Goal: Information Seeking & Learning: Learn about a topic

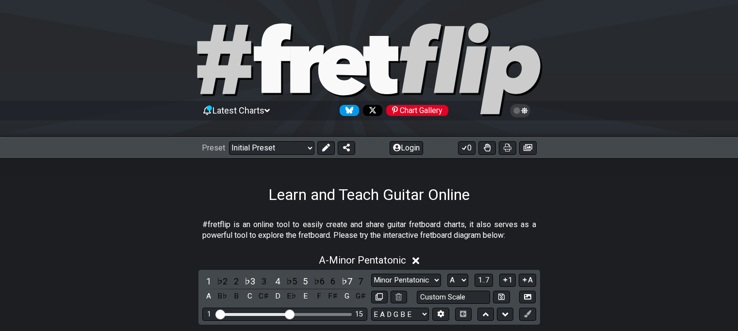
select select "A"
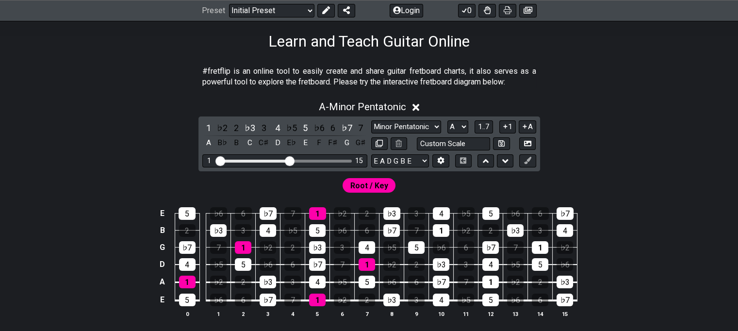
scroll to position [152, 0]
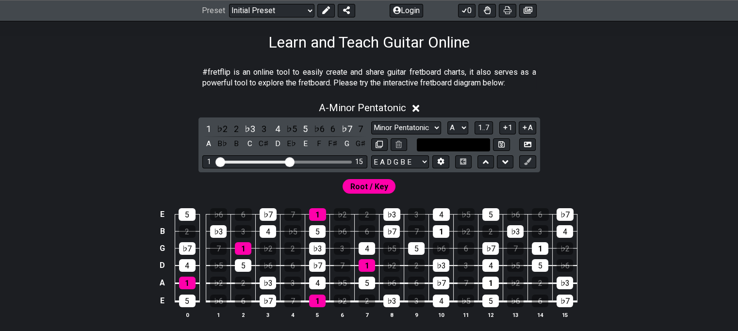
click at [427, 143] on input "text" at bounding box center [454, 144] width 74 height 13
type input "Custom Scale"
click at [580, 118] on div "A - Minor Pentatonic 1 ♭2 2 ♭3 3 4 ♭5 5 ♭6 6 ♭7 7 A B♭ B C C♯ D E♭ E F F♯ G G♯ …" at bounding box center [369, 214] width 738 height 236
click at [416, 129] on select "Minor Pentatonic Click to edit Minor Pentatonic Major Pentatonic Minor Blues Ma…" at bounding box center [406, 127] width 70 height 13
click at [371, 121] on select "Minor Pentatonic Click to edit Minor Pentatonic Major Pentatonic Minor Blues Ma…" at bounding box center [406, 127] width 70 height 13
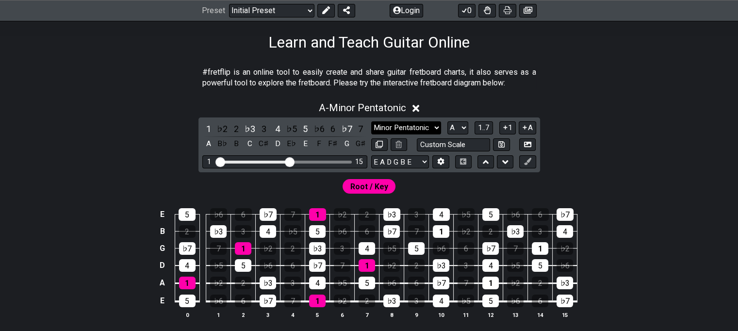
click at [424, 125] on select "Minor Pentatonic Click to edit Minor Pentatonic Major Pentatonic Minor Blues Ma…" at bounding box center [406, 127] width 70 height 13
click at [371, 121] on select "Minor Pentatonic Click to edit Minor Pentatonic Major Pentatonic Minor Blues Ma…" at bounding box center [406, 127] width 70 height 13
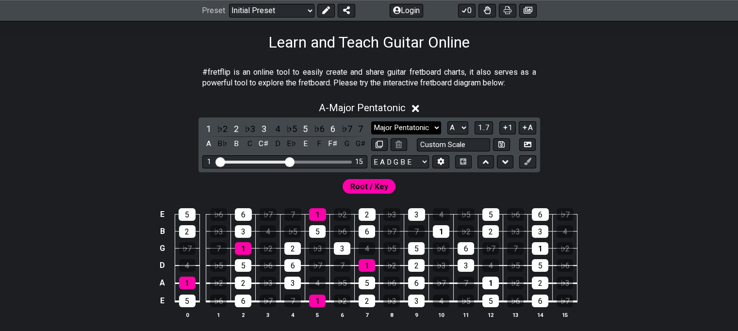
click at [400, 128] on select "Minor Pentatonic Click to edit Minor Pentatonic Major Pentatonic Minor Blues Ma…" at bounding box center [406, 127] width 70 height 13
select select "Minor Pentatonic"
click at [371, 121] on select "Minor Pentatonic Click to edit Minor Pentatonic Major Pentatonic Minor Blues Ma…" at bounding box center [406, 127] width 70 height 13
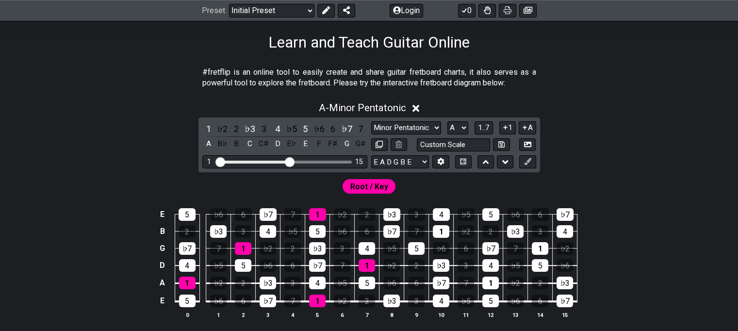
click at [367, 182] on span "Root / Key" at bounding box center [369, 186] width 38 height 14
drag, startPoint x: 288, startPoint y: 161, endPoint x: 306, endPoint y: 160, distance: 18.0
click at [306, 161] on input "Visible fret range" at bounding box center [285, 161] width 138 height 0
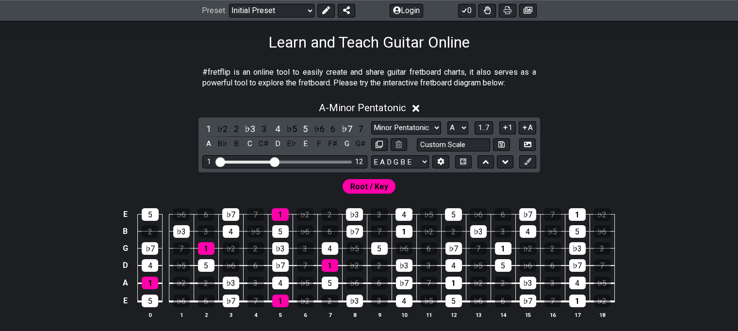
drag, startPoint x: 306, startPoint y: 160, endPoint x: 276, endPoint y: 161, distance: 30.1
click at [276, 161] on input "Visible fret range" at bounding box center [285, 161] width 138 height 0
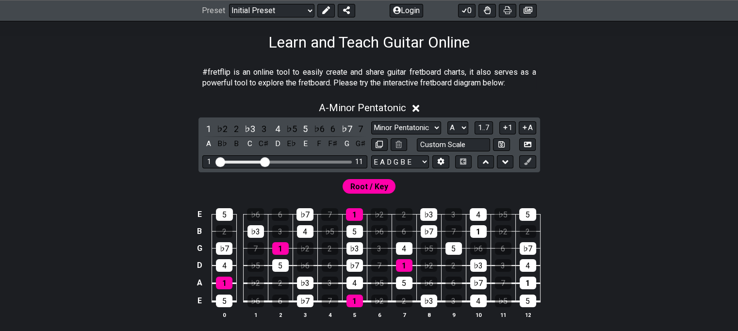
drag, startPoint x: 276, startPoint y: 161, endPoint x: 267, endPoint y: 161, distance: 9.2
click at [267, 161] on input "Visible fret range" at bounding box center [285, 161] width 138 height 0
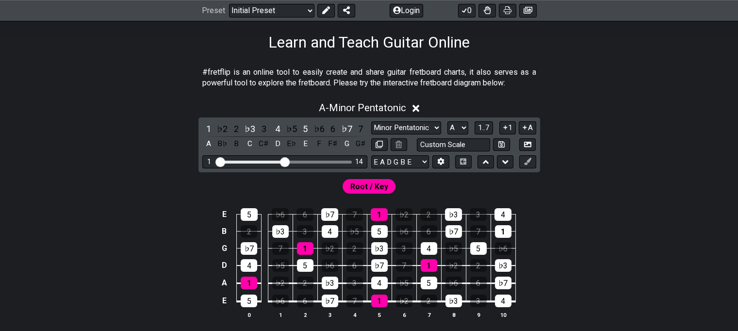
drag, startPoint x: 267, startPoint y: 161, endPoint x: 287, endPoint y: 161, distance: 19.9
click at [287, 161] on input "Visible fret range" at bounding box center [285, 161] width 138 height 0
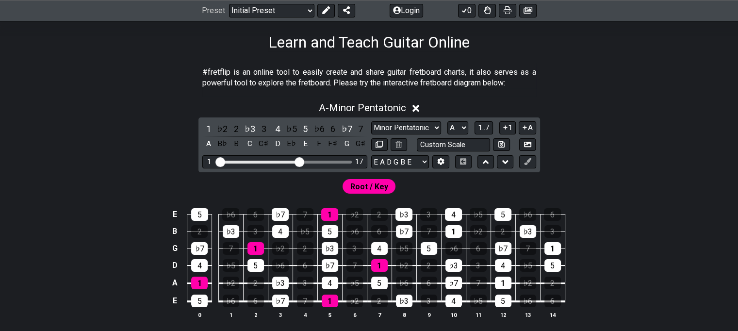
drag, startPoint x: 287, startPoint y: 161, endPoint x: 299, endPoint y: 161, distance: 12.2
click at [299, 161] on input "Visible fret range" at bounding box center [285, 161] width 138 height 0
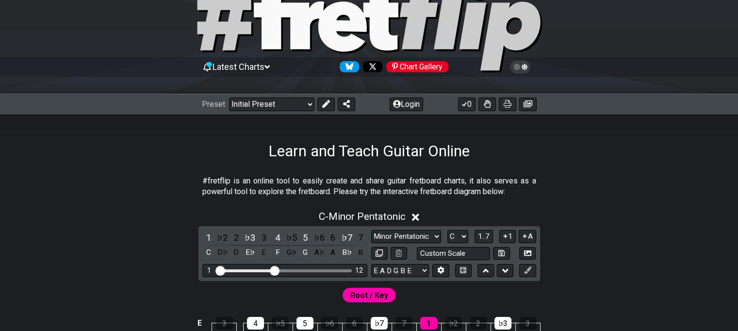
scroll to position [43, 0]
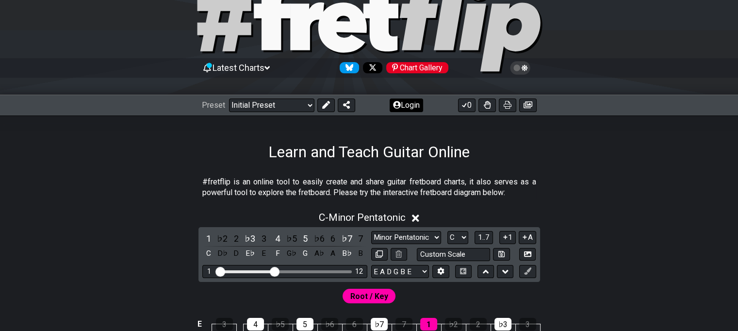
click at [400, 105] on button "Login" at bounding box center [405, 105] width 33 height 14
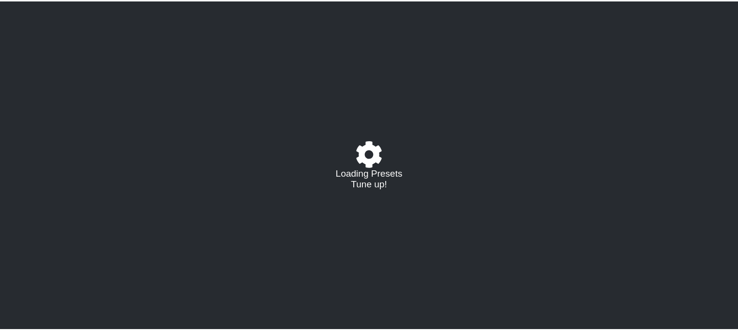
select select "C"
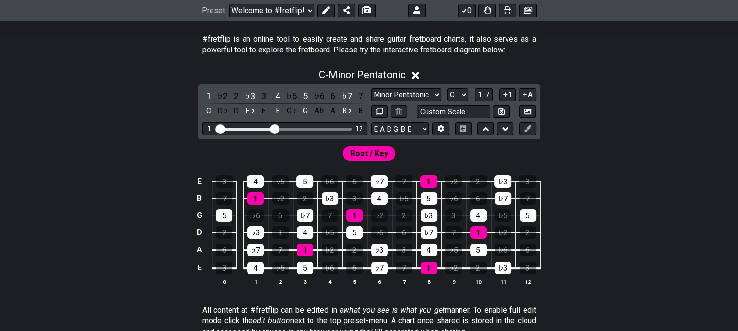
scroll to position [186, 0]
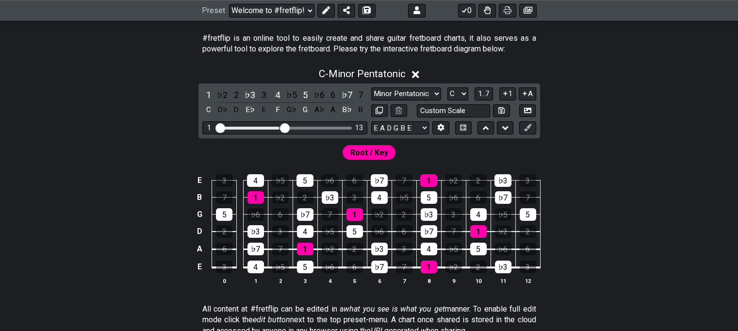
drag, startPoint x: 272, startPoint y: 126, endPoint x: 282, endPoint y: 126, distance: 10.7
click at [282, 127] on input "Visible fret range" at bounding box center [285, 127] width 138 height 0
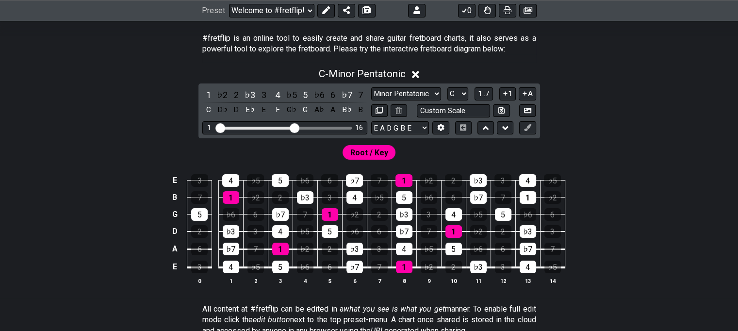
drag, startPoint x: 282, startPoint y: 126, endPoint x: 294, endPoint y: 126, distance: 12.1
click at [294, 127] on input "Visible fret range" at bounding box center [285, 127] width 138 height 0
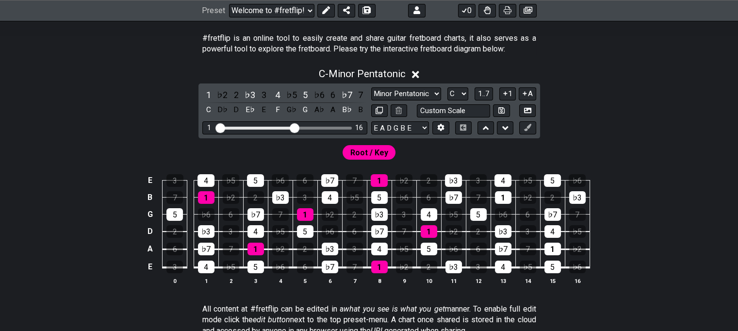
click at [367, 154] on span "Root / Key" at bounding box center [369, 152] width 38 height 14
click at [438, 128] on icon at bounding box center [440, 127] width 7 height 7
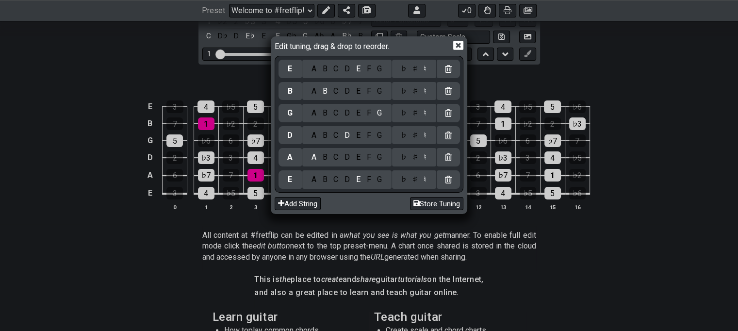
scroll to position [300, 0]
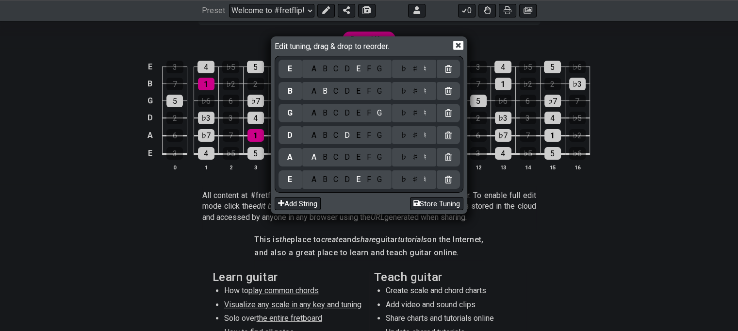
click at [458, 46] on icon at bounding box center [458, 45] width 10 height 10
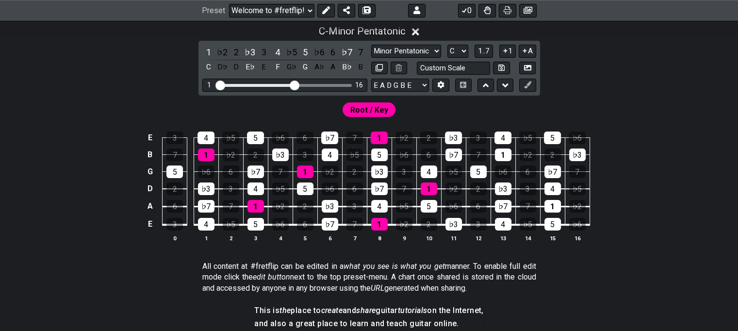
scroll to position [213, 0]
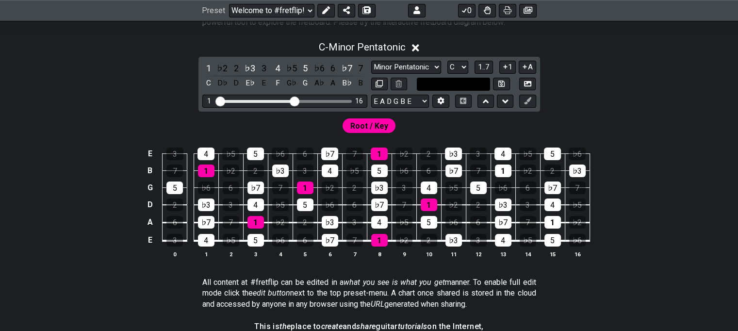
click at [446, 81] on input "text" at bounding box center [454, 84] width 74 height 13
type input "Custom Scale"
click at [421, 67] on select "Minor Pentatonic Click to edit Minor Pentatonic Major Pentatonic Minor Blues Ma…" at bounding box center [406, 67] width 70 height 13
select select "Major Blues"
click at [371, 61] on select "Minor Pentatonic Click to edit Minor Pentatonic Major Pentatonic Minor Blues Ma…" at bounding box center [406, 67] width 70 height 13
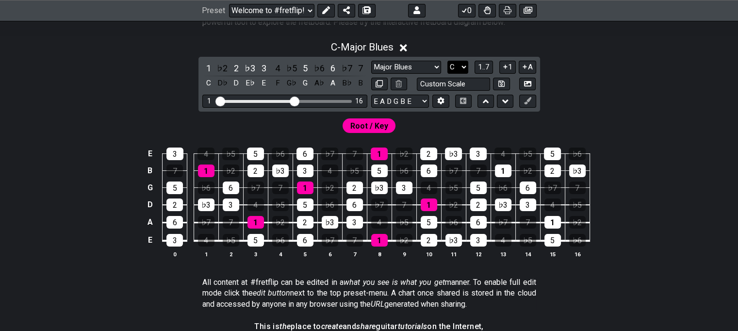
click at [457, 64] on select "A♭ A A♯ B♭ B C C♯ D♭ D D♯ E♭ E F F♯ G♭ G G♯" at bounding box center [457, 67] width 21 height 13
select select "A"
click at [447, 61] on select "A♭ A A♯ B♭ B C C♯ D♭ D D♯ E♭ E F F♯ G♭ G G♯" at bounding box center [457, 67] width 21 height 13
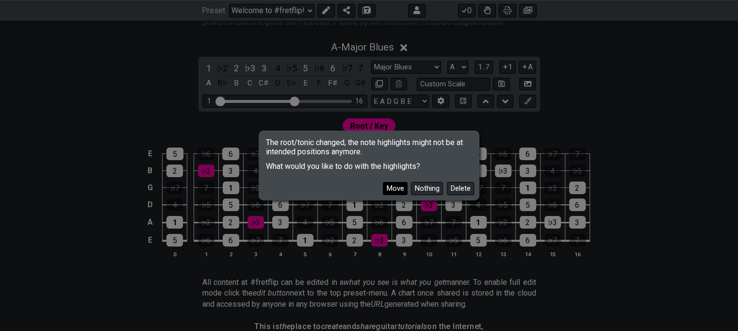
click at [394, 186] on button "Move" at bounding box center [395, 188] width 25 height 13
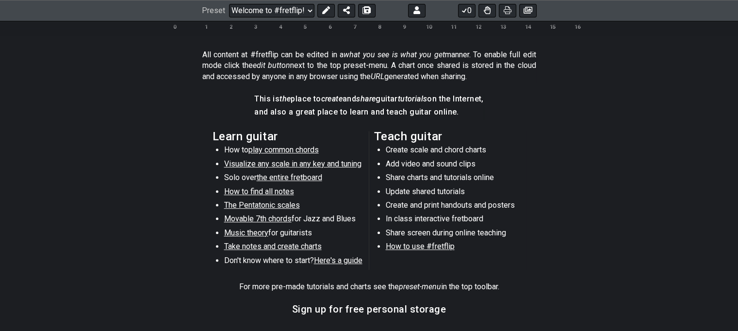
scroll to position [452, 0]
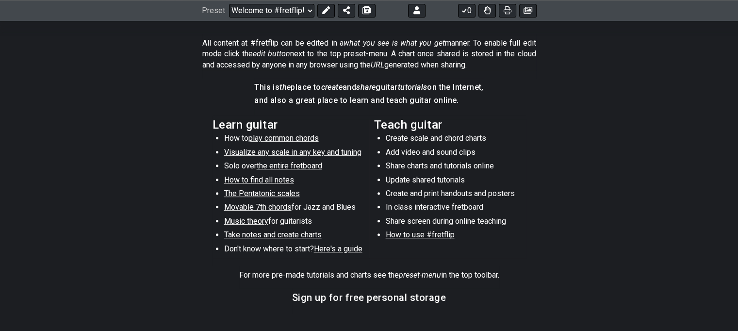
click at [268, 206] on span "Movable 7th chords" at bounding box center [257, 206] width 67 height 9
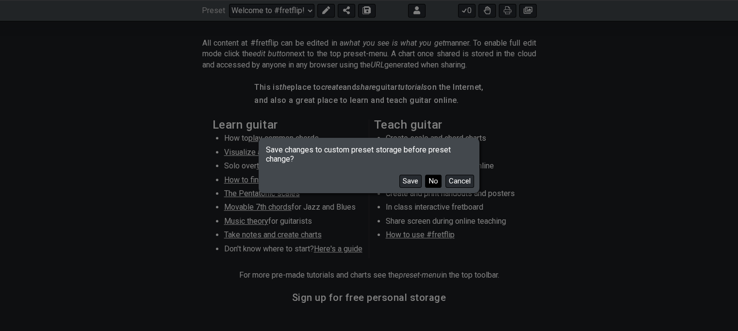
click at [434, 180] on button "No" at bounding box center [433, 181] width 16 height 13
select select "/movable-7th-chords"
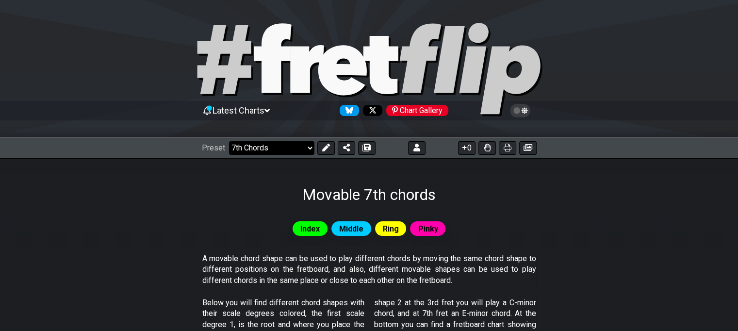
click at [270, 152] on select "Welcome to #fretflip! Initial Preset Custom Preset Minor Pentatonic Major Penta…" at bounding box center [271, 148] width 85 height 14
click at [229, 141] on select "Welcome to #fretflip! Initial Preset Custom Preset Minor Pentatonic Major Penta…" at bounding box center [271, 148] width 85 height 14
select select "/guitar-scales"
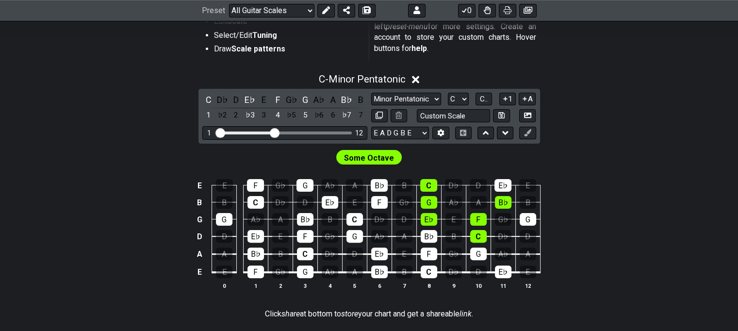
scroll to position [228, 0]
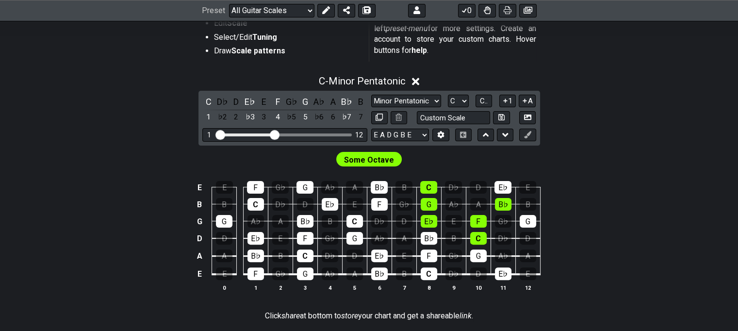
click at [367, 159] on span "Some Octave" at bounding box center [369, 160] width 50 height 14
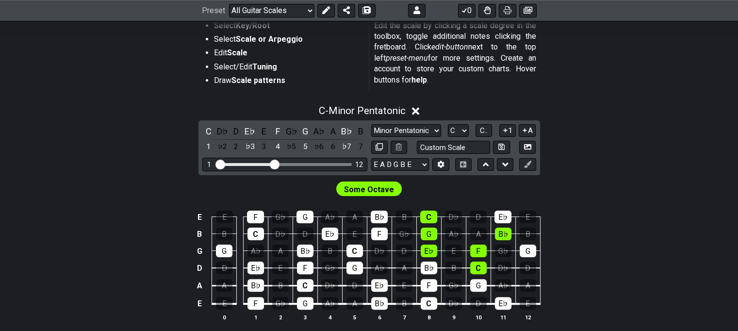
scroll to position [197, 0]
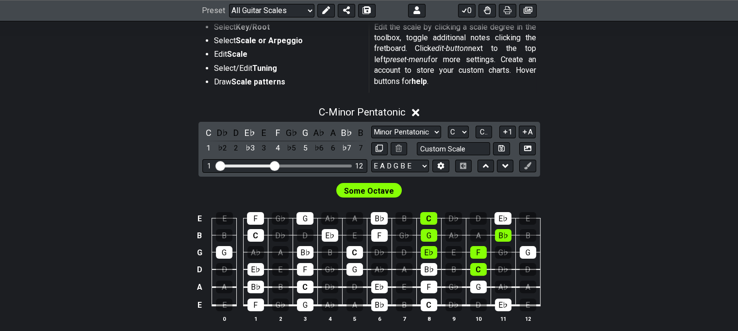
click at [372, 189] on span "Some Octave" at bounding box center [369, 191] width 50 height 14
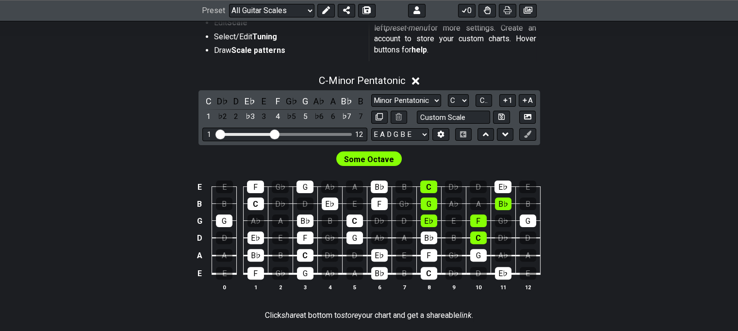
scroll to position [233, 0]
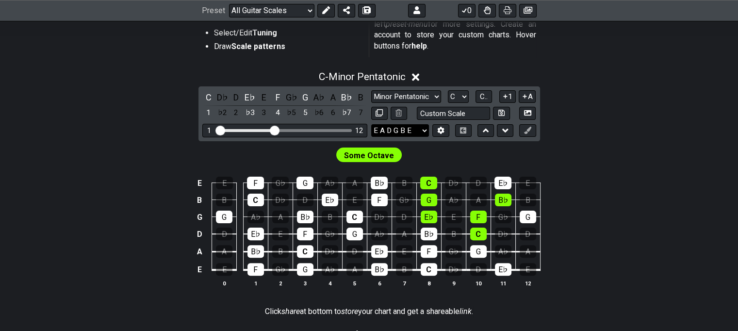
click at [424, 129] on select "E A D G B E E A D G B E E A D G B E B E A D F♯ B A D G C E A D A D G B E E♭ A♭ …" at bounding box center [400, 130] width 58 height 13
click at [437, 129] on icon at bounding box center [440, 130] width 7 height 7
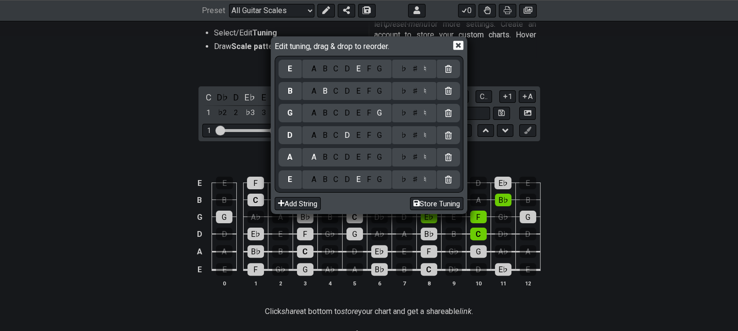
click at [458, 45] on icon at bounding box center [458, 45] width 10 height 10
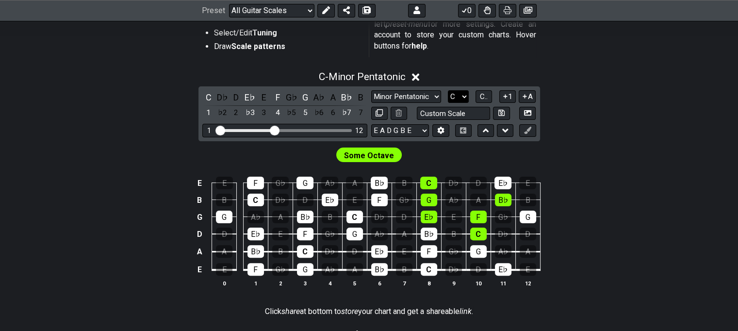
click at [458, 95] on select "A♭ A A♯ B♭ B C C♯ D♭ D D♯ E♭ E F F♯ G♭ G G♯" at bounding box center [458, 96] width 21 height 13
select select "A"
click at [448, 90] on select "A♭ A A♯ B♭ B C C♯ D♭ D D♯ E♭ E F F♯ G♭ G G♯" at bounding box center [458, 96] width 21 height 13
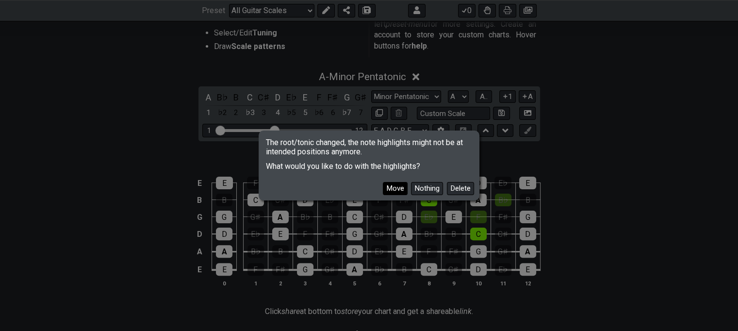
click at [392, 187] on button "Move" at bounding box center [395, 188] width 25 height 13
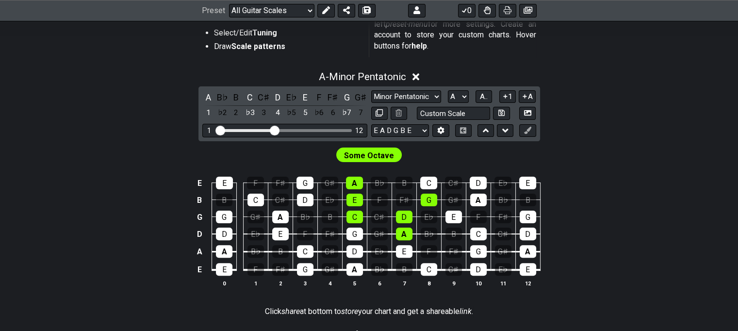
click at [373, 154] on span "Some Octave" at bounding box center [369, 155] width 50 height 14
click at [352, 154] on span "Some Octave" at bounding box center [369, 155] width 50 height 14
click at [507, 93] on icon at bounding box center [504, 96] width 9 height 7
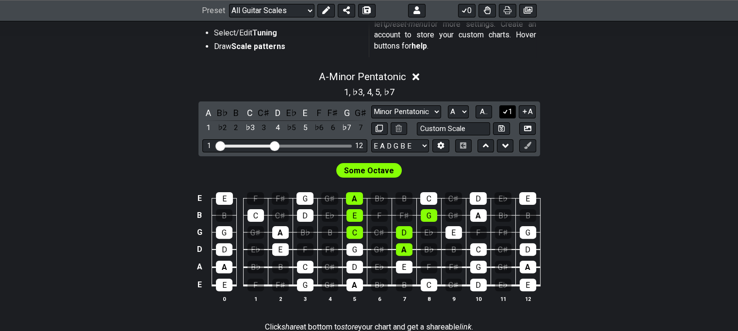
click at [508, 108] on icon at bounding box center [504, 111] width 9 height 7
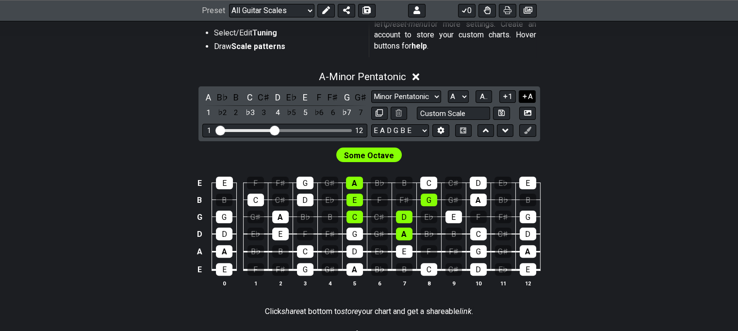
click at [524, 96] on icon at bounding box center [524, 96] width 9 height 7
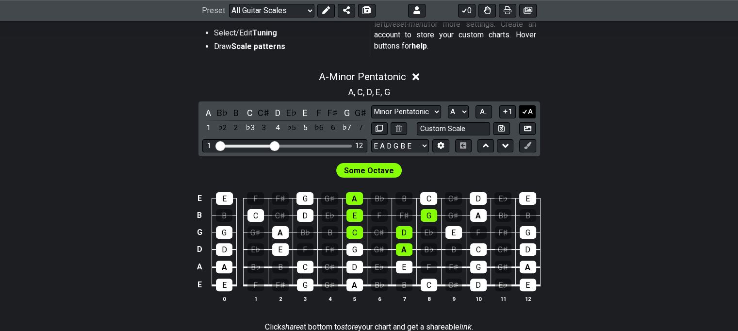
click at [525, 108] on icon at bounding box center [524, 111] width 9 height 7
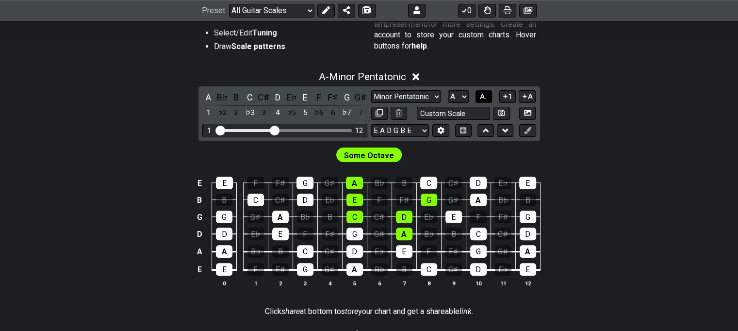
click at [487, 97] on span "A.." at bounding box center [484, 96] width 8 height 9
click at [487, 97] on span "1..7" at bounding box center [484, 96] width 12 height 9
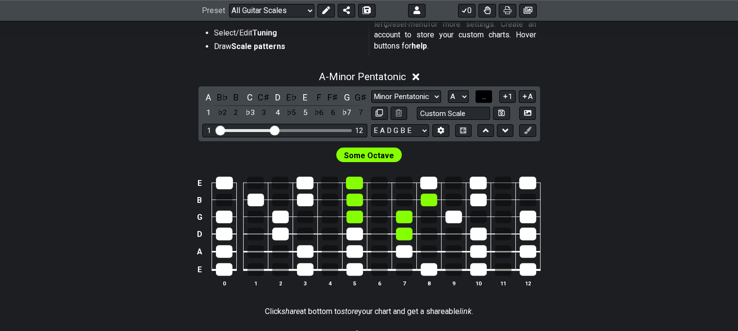
click at [487, 97] on button "..." at bounding box center [483, 96] width 16 height 13
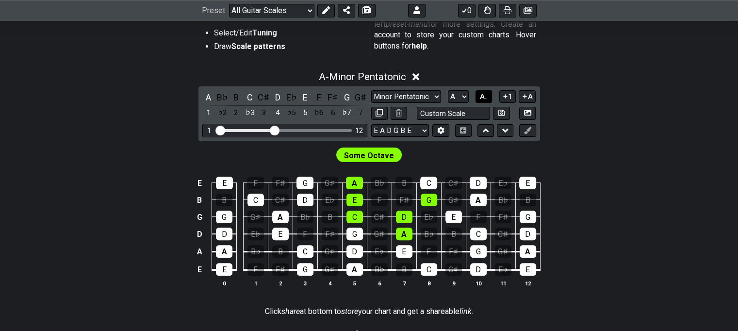
click at [487, 97] on span "A.." at bounding box center [484, 96] width 8 height 9
click at [487, 97] on span "1..7" at bounding box center [484, 96] width 12 height 9
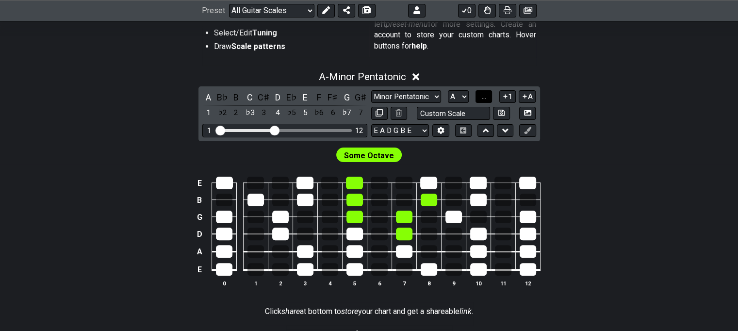
click at [487, 97] on button "..." at bounding box center [483, 96] width 16 height 13
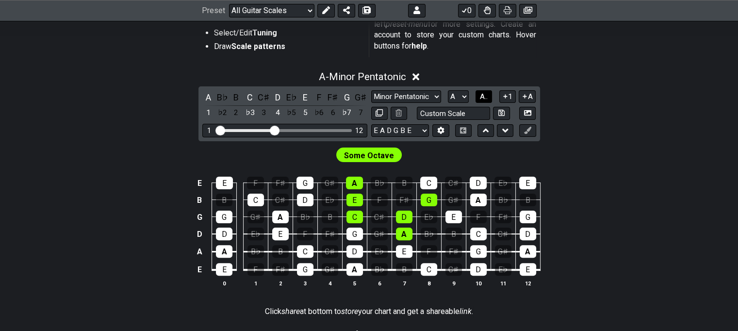
click at [487, 97] on span "A.." at bounding box center [484, 96] width 8 height 9
click at [457, 94] on select "A♭ A A♯ B♭ B C C♯ D♭ D D♯ E♭ E F F♯ G♭ G G♯" at bounding box center [457, 96] width 21 height 13
click at [487, 128] on icon at bounding box center [486, 131] width 6 height 10
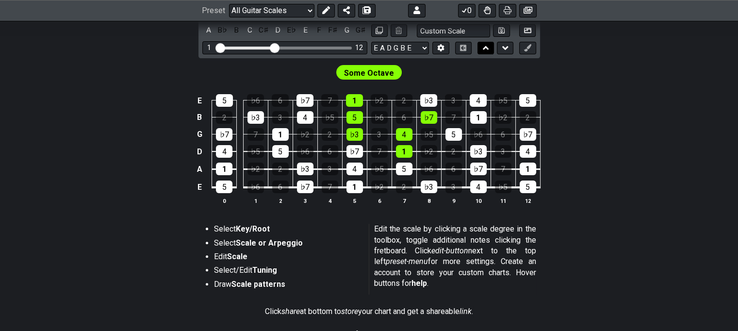
scroll to position [150, 0]
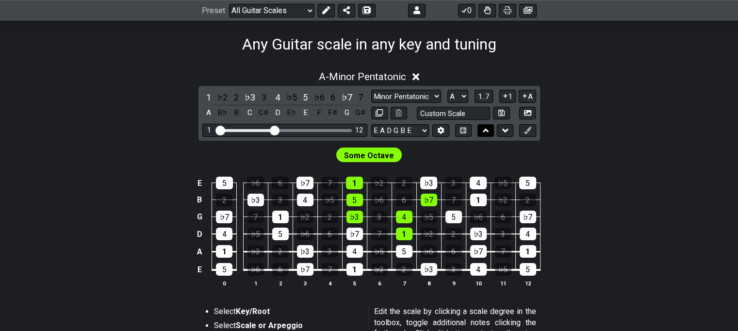
click at [487, 128] on icon at bounding box center [486, 131] width 6 height 10
click at [504, 129] on icon at bounding box center [505, 131] width 6 height 10
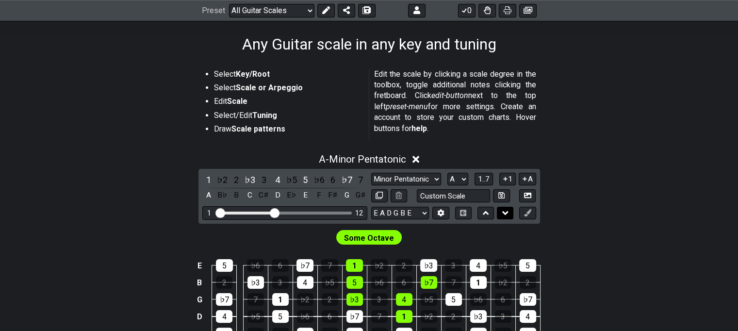
click at [502, 209] on icon at bounding box center [505, 213] width 6 height 10
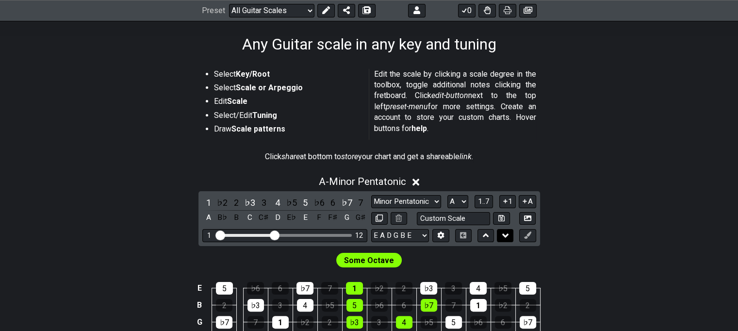
click at [504, 237] on icon at bounding box center [505, 235] width 6 height 10
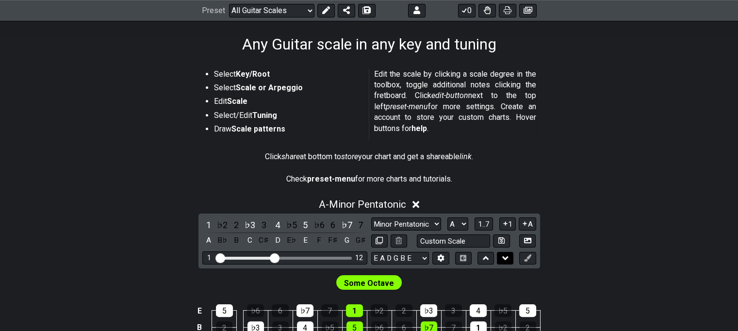
click at [507, 261] on icon at bounding box center [505, 258] width 6 height 10
click at [503, 254] on icon at bounding box center [505, 258] width 6 height 10
click at [487, 258] on icon at bounding box center [486, 258] width 6 height 4
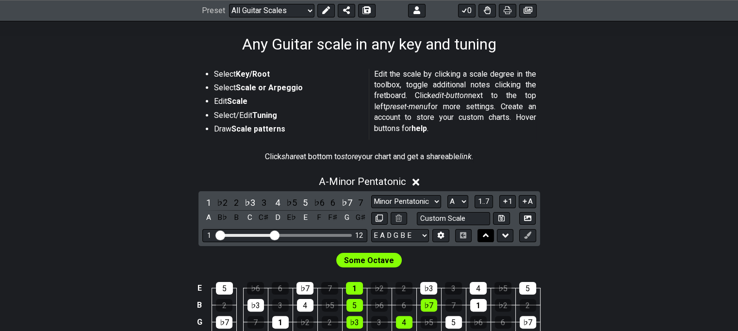
click at [483, 234] on icon at bounding box center [486, 235] width 6 height 10
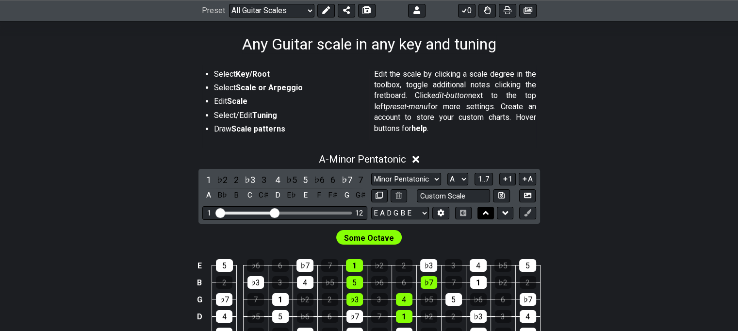
click at [483, 211] on icon at bounding box center [486, 213] width 6 height 10
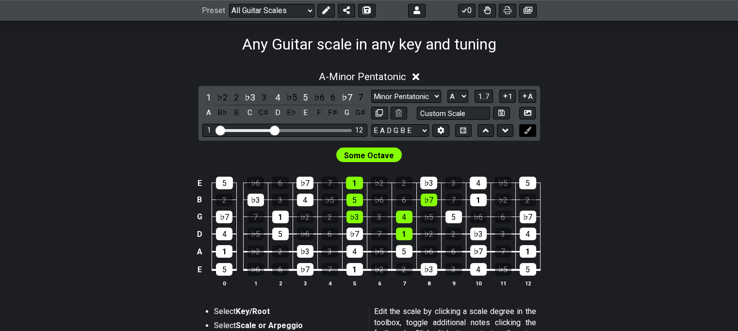
click at [532, 129] on button at bounding box center [527, 130] width 16 height 13
click at [528, 129] on icon at bounding box center [527, 130] width 7 height 7
click at [386, 155] on span "Some Octave" at bounding box center [369, 155] width 50 height 14
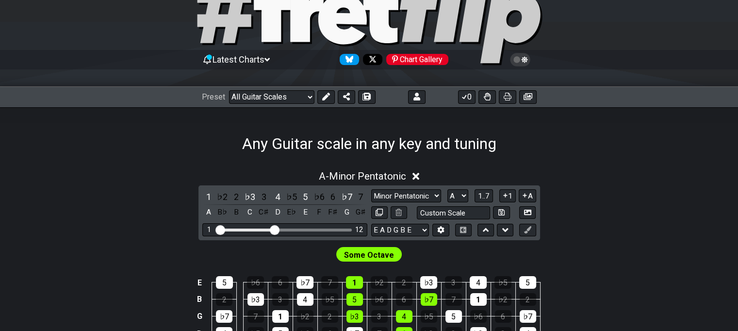
scroll to position [48, 0]
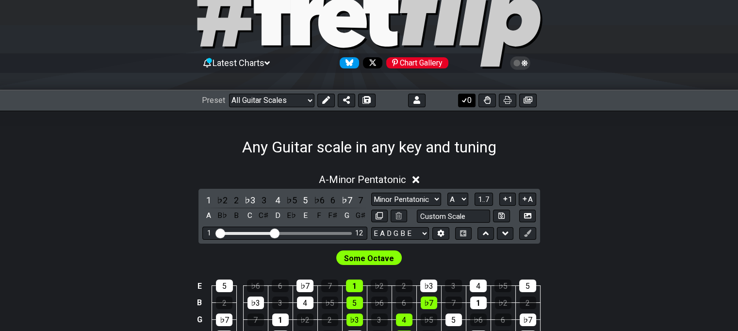
click at [467, 100] on button "0" at bounding box center [466, 101] width 17 height 14
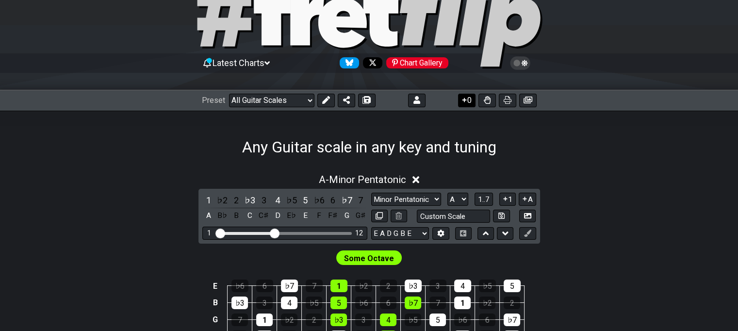
click at [467, 100] on button "0" at bounding box center [466, 101] width 17 height 14
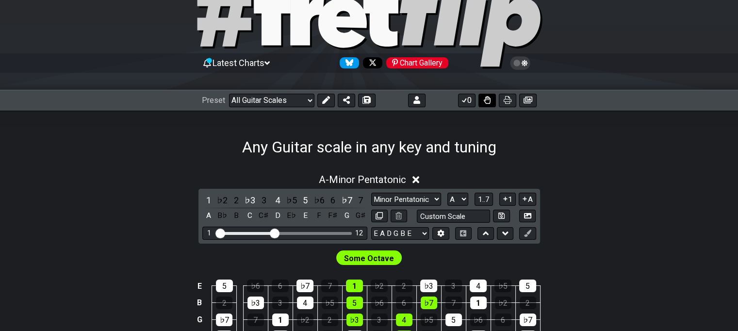
click at [482, 98] on button at bounding box center [486, 101] width 17 height 14
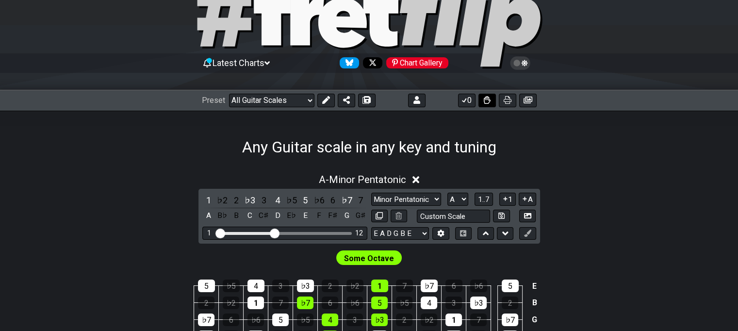
click at [482, 98] on button at bounding box center [486, 101] width 17 height 14
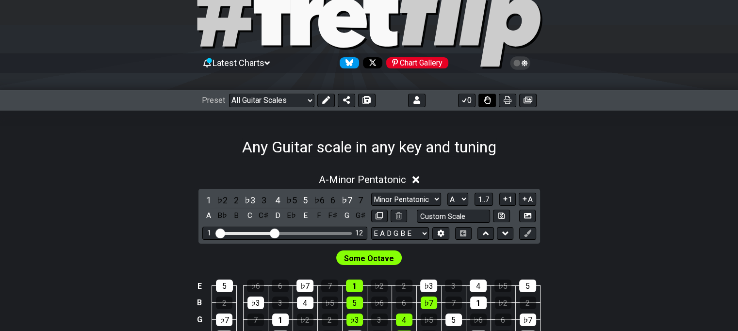
click at [482, 98] on button at bounding box center [486, 101] width 17 height 14
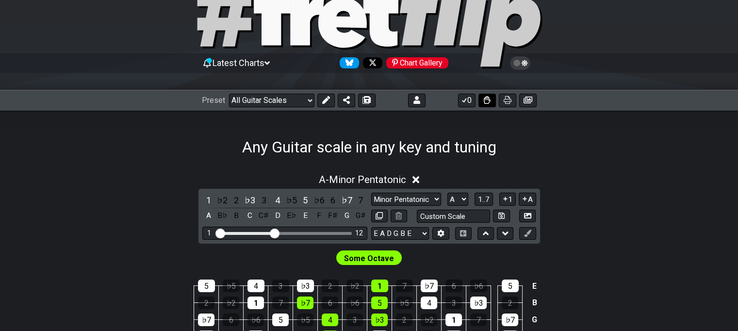
click at [482, 98] on button at bounding box center [486, 101] width 17 height 14
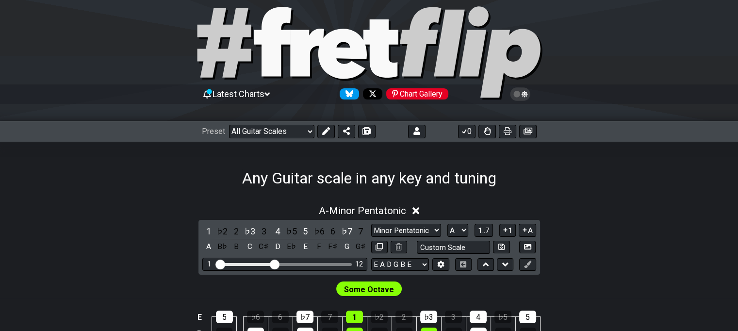
scroll to position [0, 0]
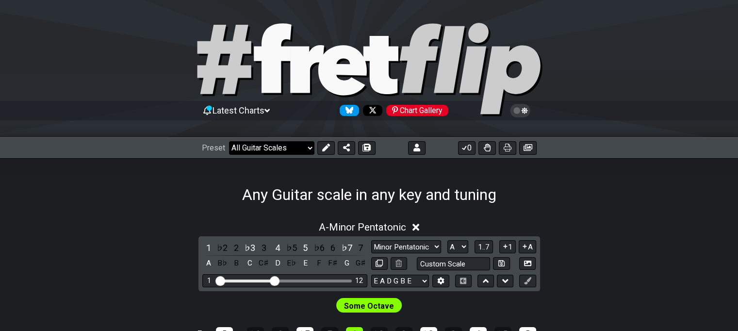
click at [294, 144] on select "Welcome to #fretflip! Initial Preset Custom Preset Minor Pentatonic Major Penta…" at bounding box center [271, 148] width 85 height 14
click at [229, 141] on select "Welcome to #fretflip! Initial Preset Custom Preset Minor Pentatonic Major Penta…" at bounding box center [271, 148] width 85 height 14
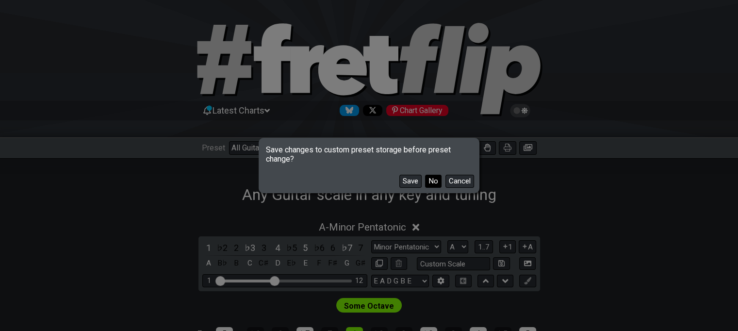
click at [429, 181] on button "No" at bounding box center [433, 181] width 16 height 13
select select "/3nps-caged-shapes"
select select "A"
